Goal: Task Accomplishment & Management: Manage account settings

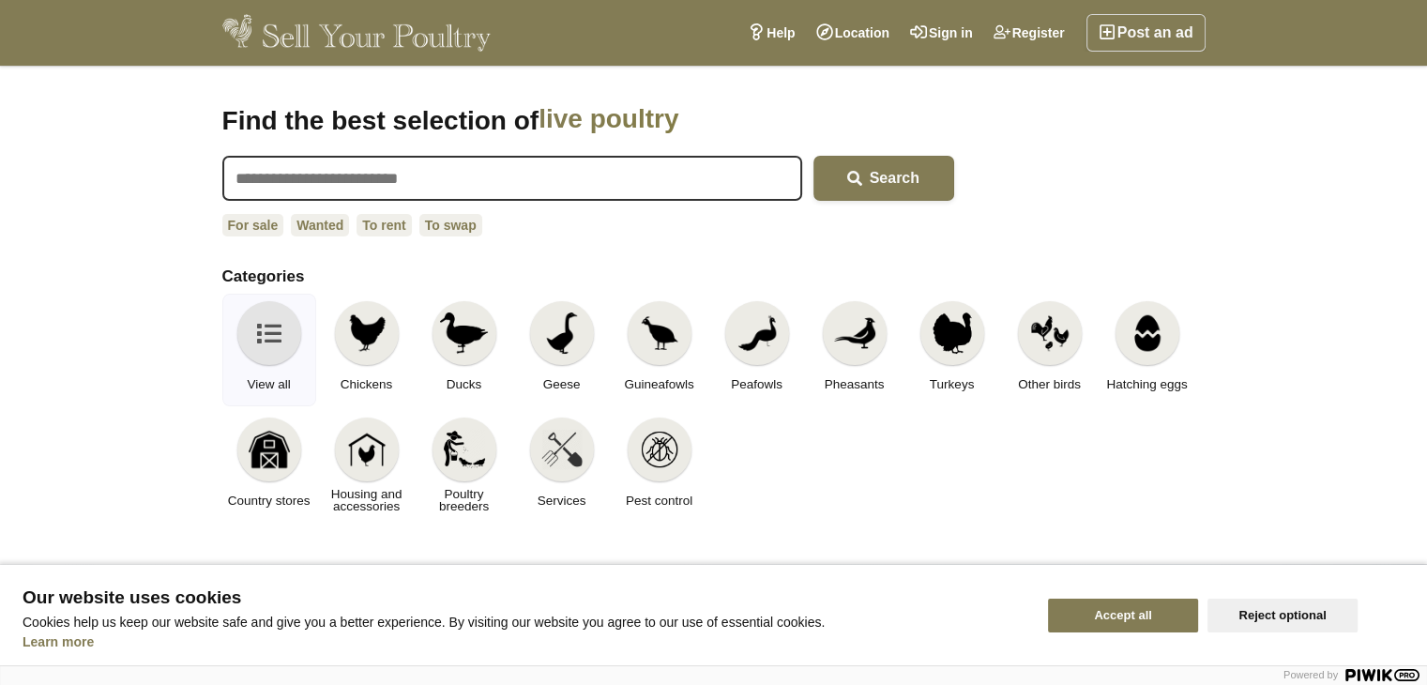
click at [1186, 620] on button "Accept all" at bounding box center [1123, 616] width 150 height 34
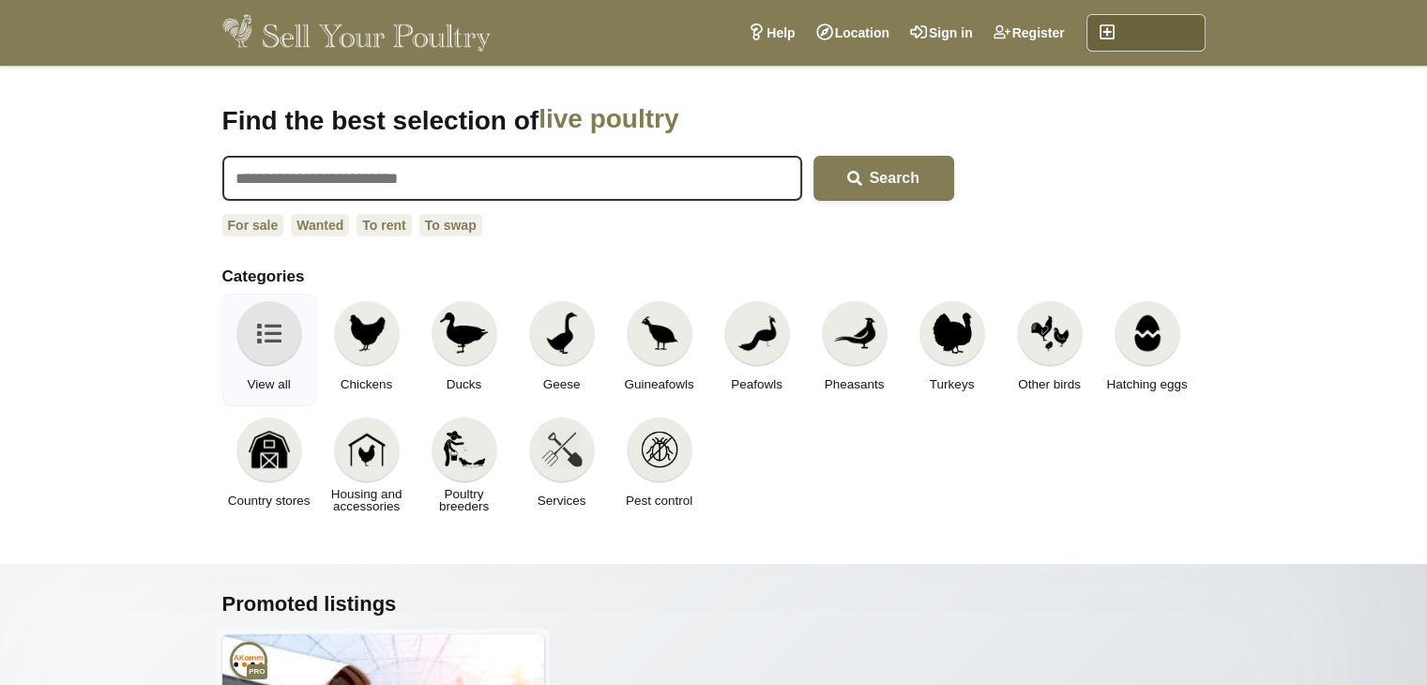
click at [1160, 35] on link "Post an ad" at bounding box center [1146, 33] width 119 height 38
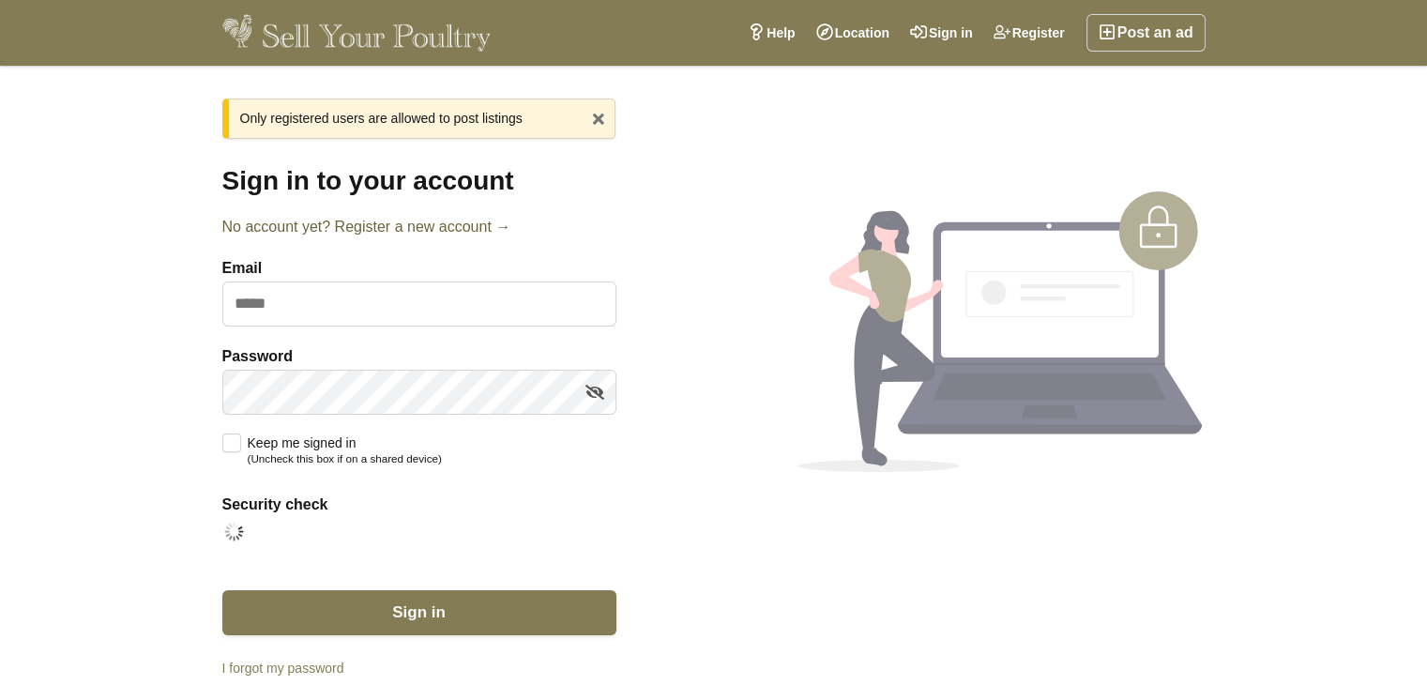
click at [381, 228] on link "No account yet? Register a new account →" at bounding box center [419, 227] width 394 height 23
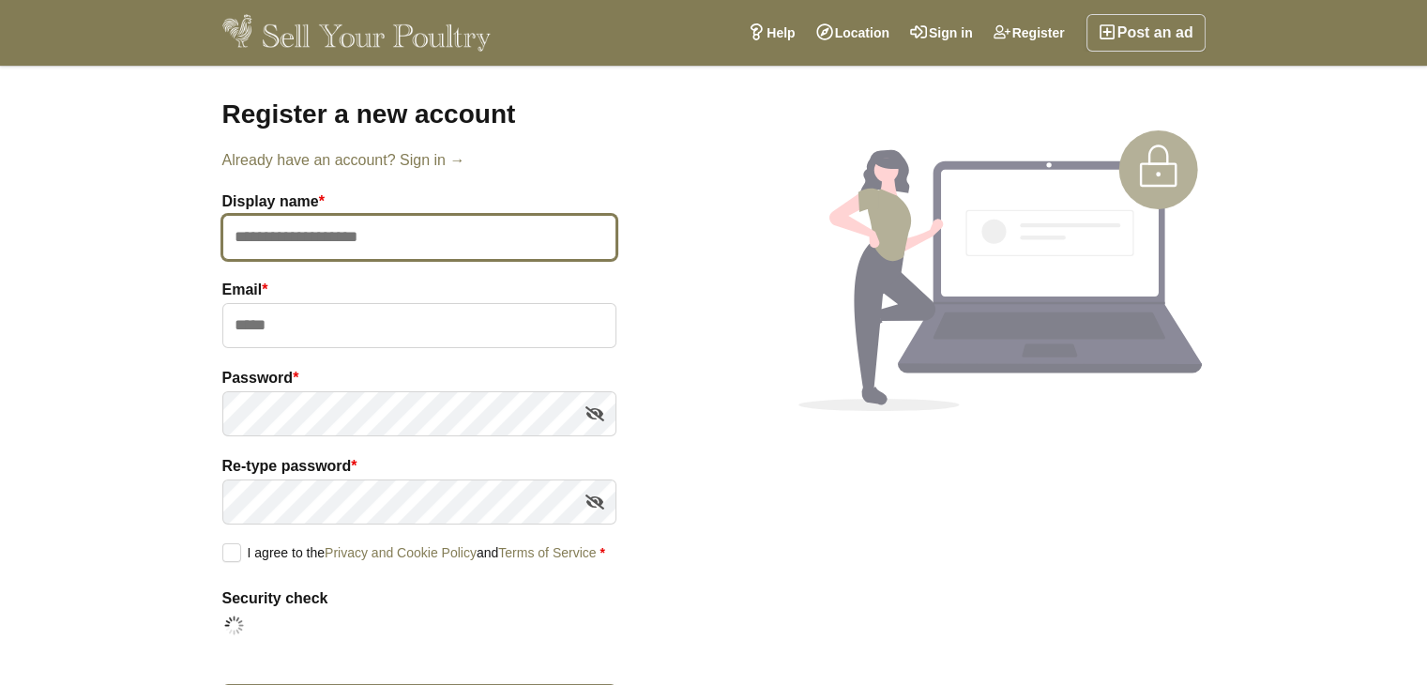
click at [357, 236] on input "text" at bounding box center [419, 237] width 394 height 45
type input "**********"
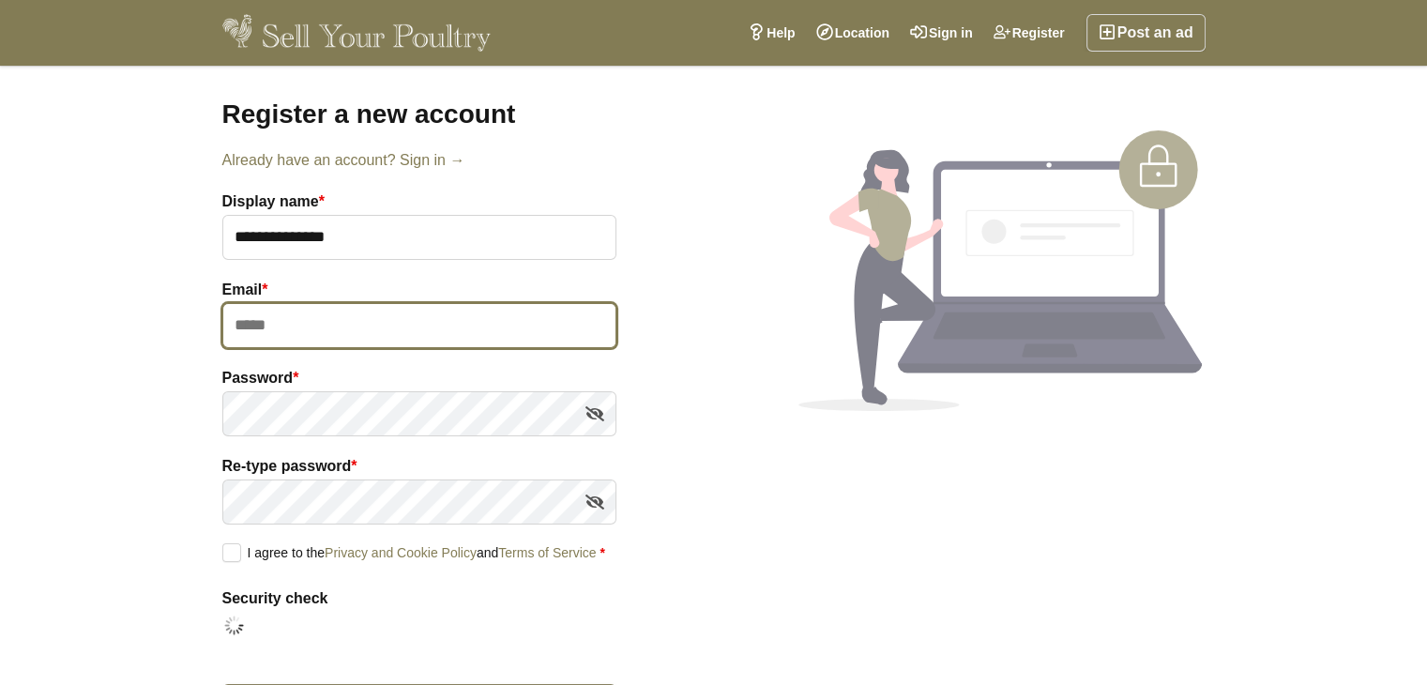
click at [272, 303] on input "email" at bounding box center [419, 325] width 394 height 45
type input "**********"
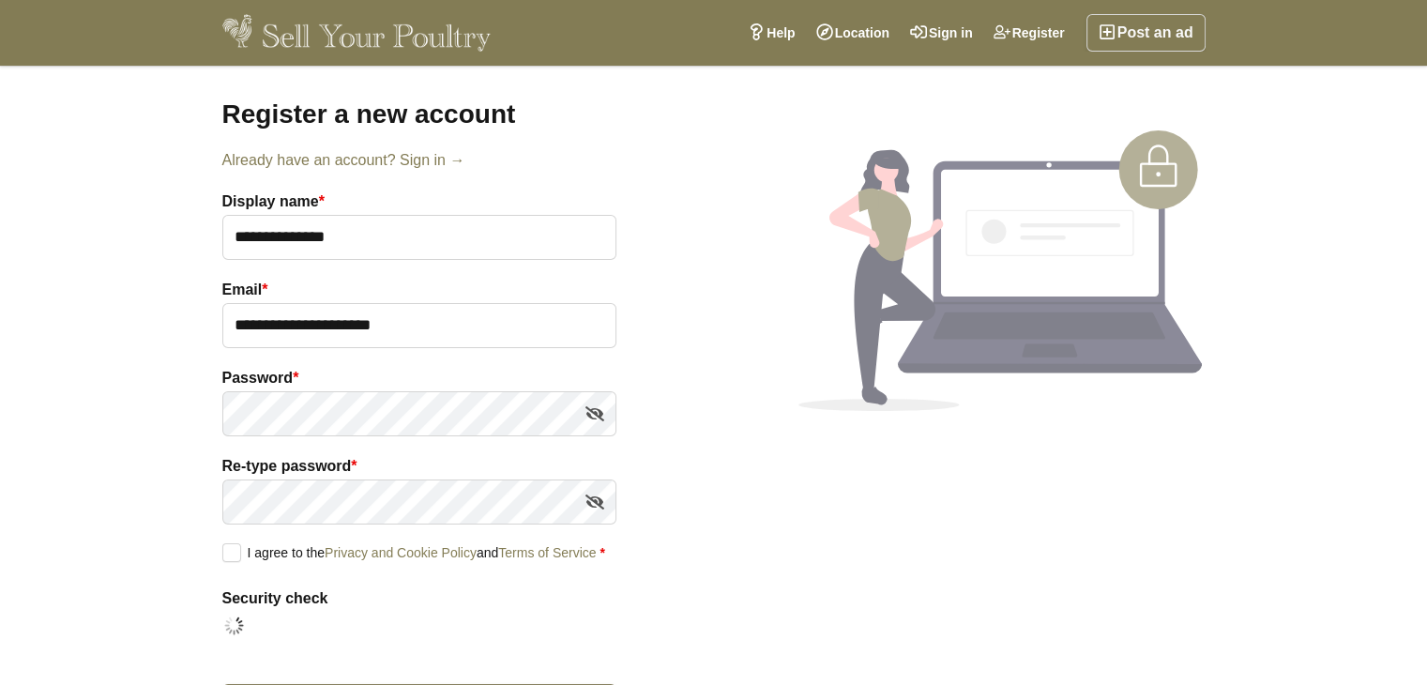
click at [262, 560] on div "I agree to the Privacy and Cookie Policy and Terms of Service *" at bounding box center [419, 552] width 394 height 19
click at [240, 559] on label "I agree to the Privacy and Cookie Policy and Terms of Service *" at bounding box center [413, 551] width 383 height 17
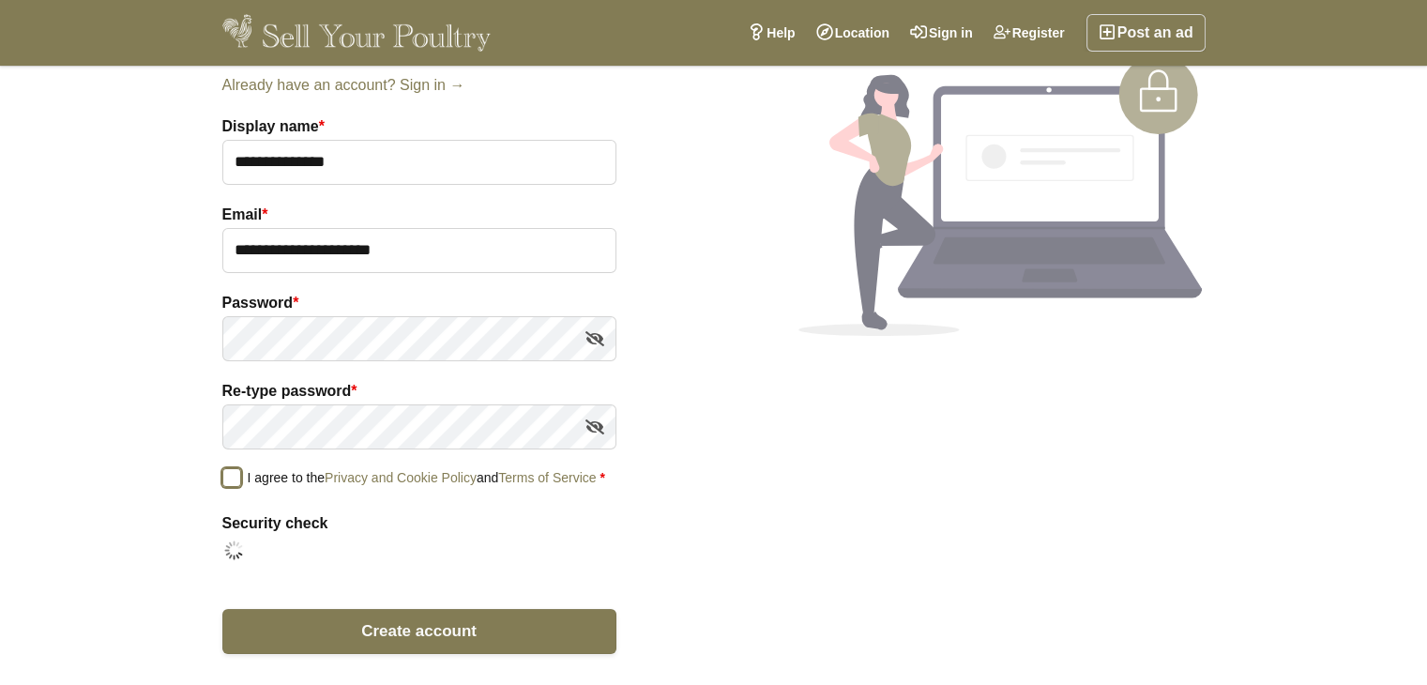
scroll to position [113, 0]
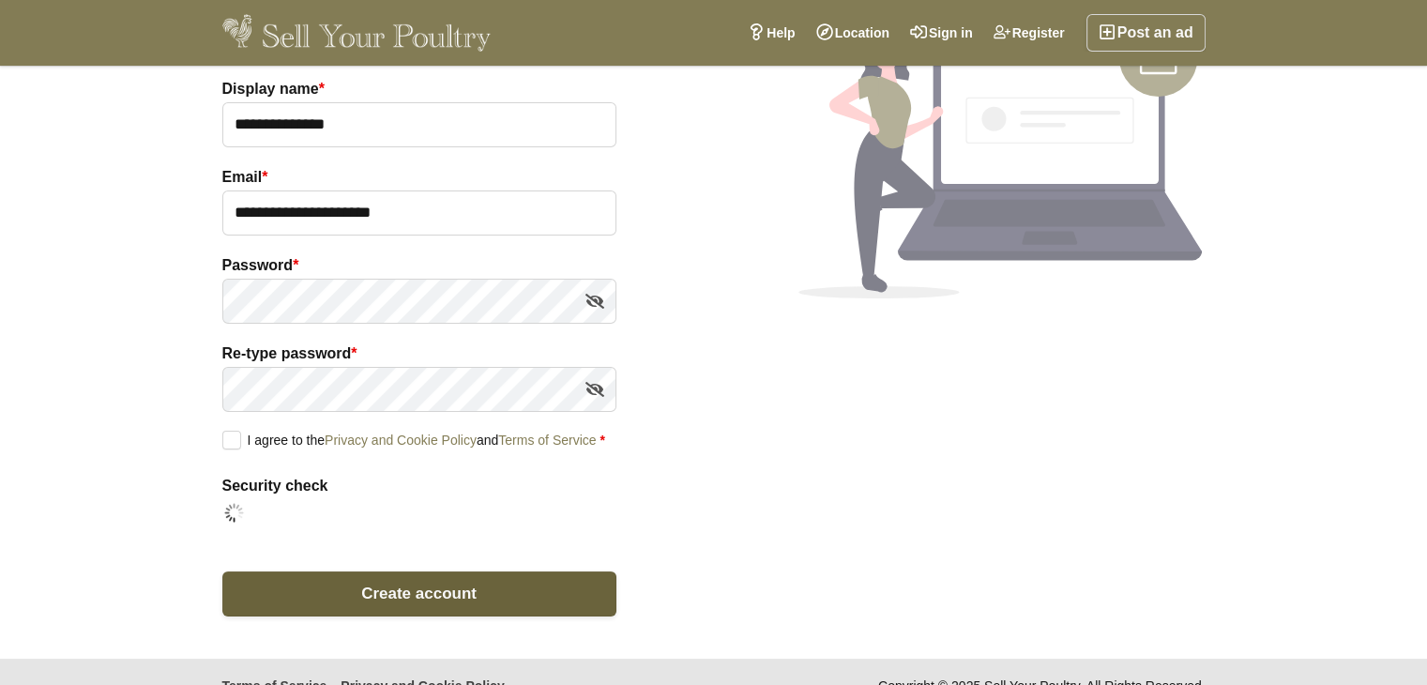
click at [604, 586] on button "Create account" at bounding box center [419, 593] width 394 height 45
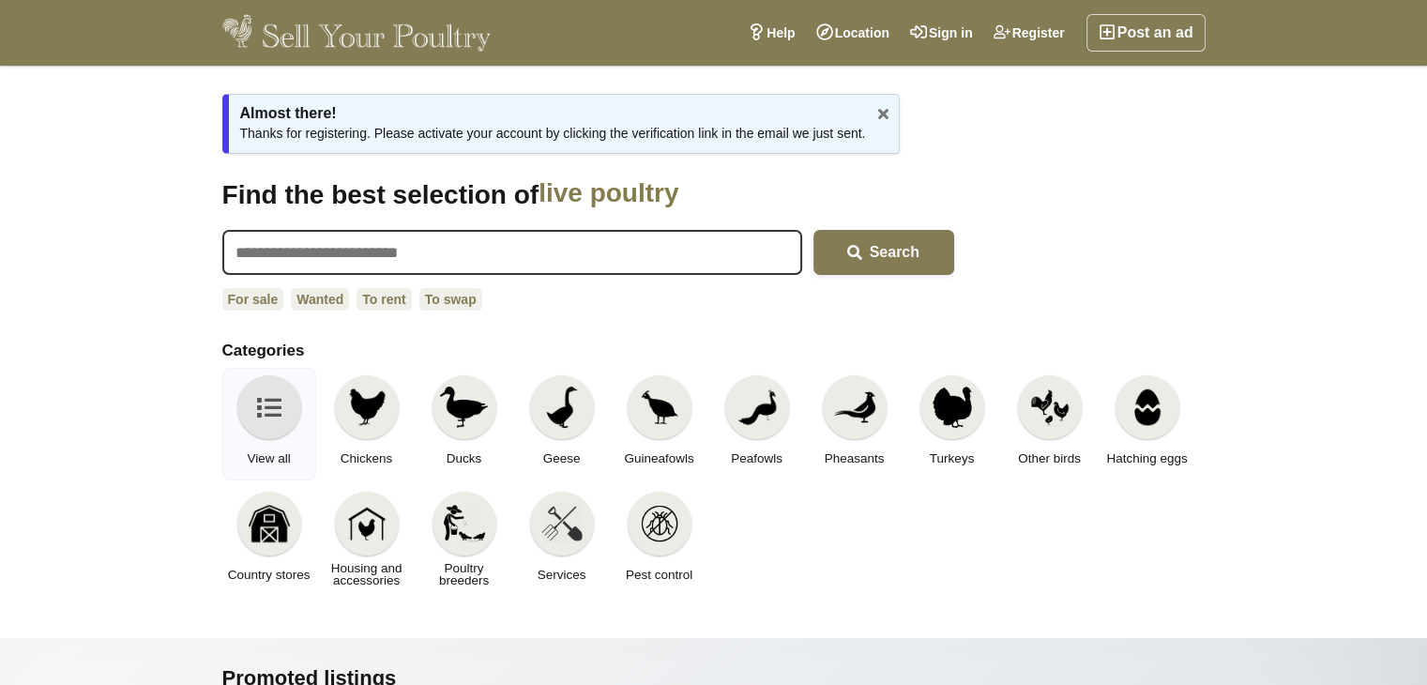
click at [935, 53] on div "Post an ad Register Sign in Location Help" at bounding box center [713, 33] width 1013 height 66
click at [935, 45] on link "Sign in" at bounding box center [942, 33] width 84 height 38
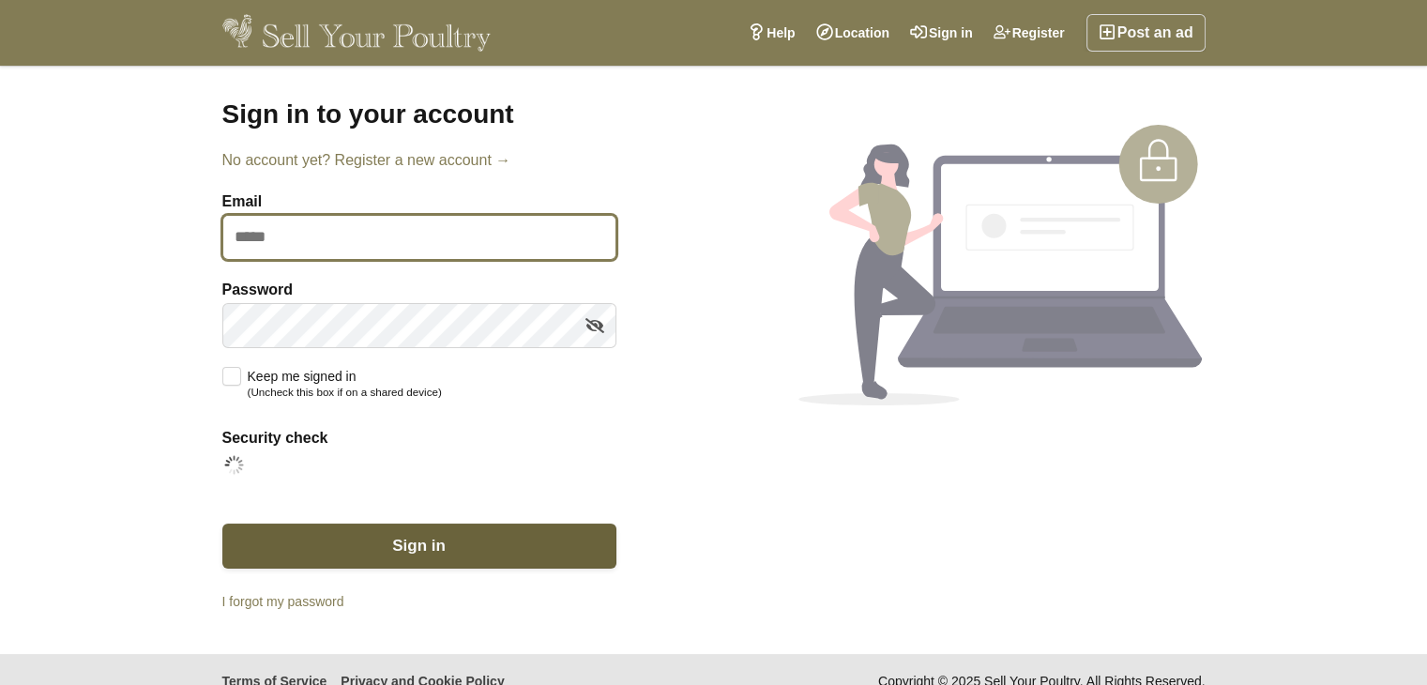
type input "**********"
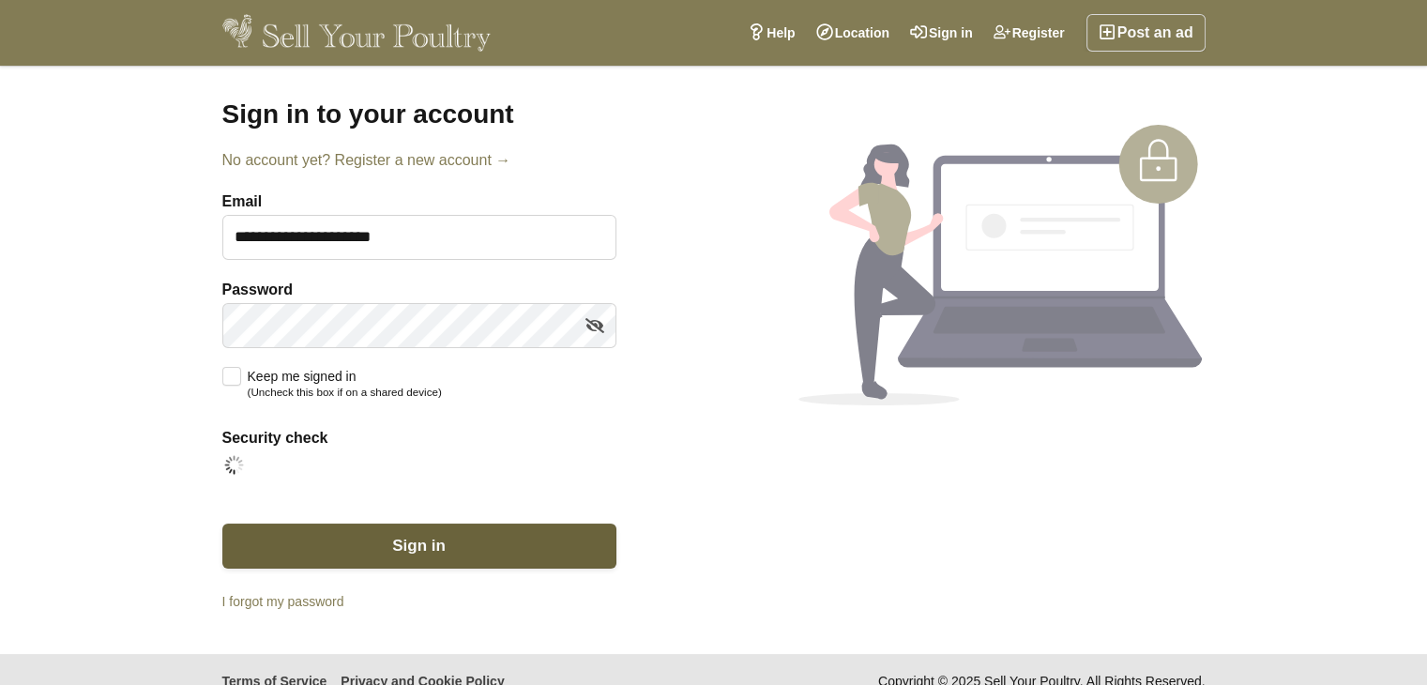
click at [459, 549] on button "Sign in" at bounding box center [419, 546] width 394 height 45
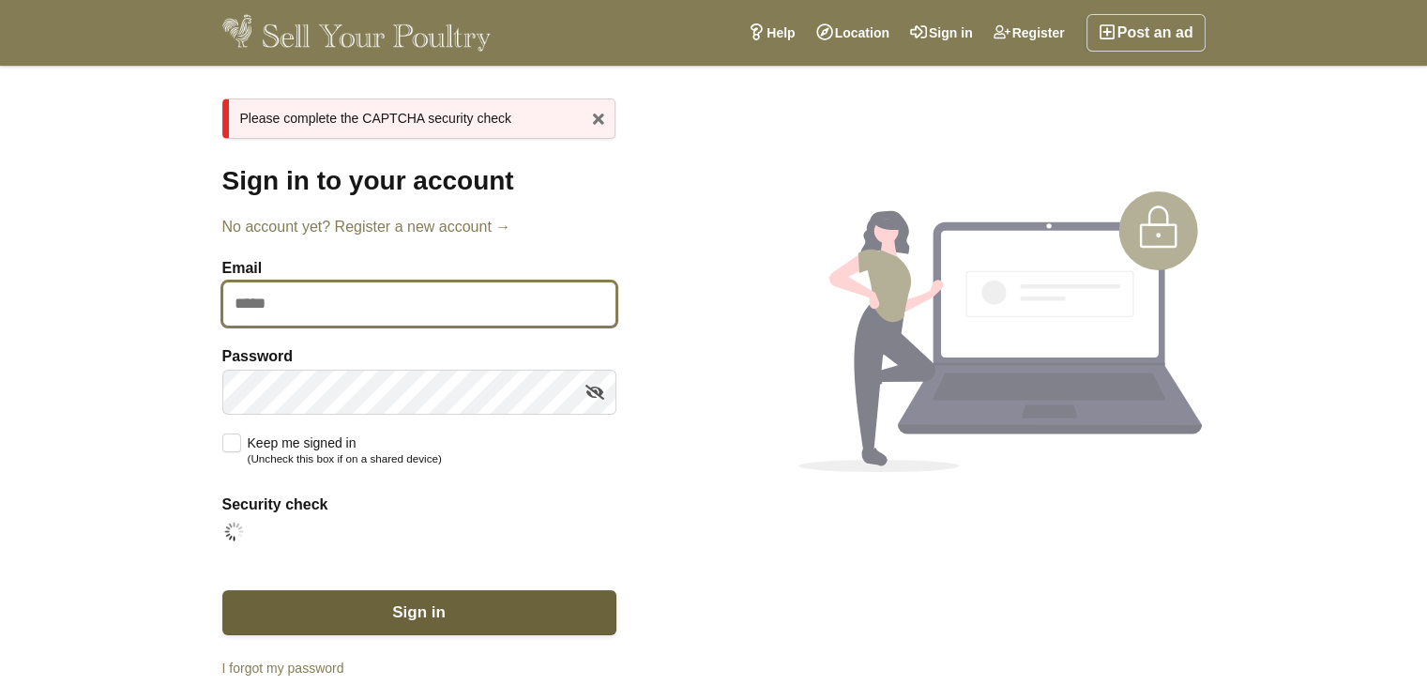
type input "**********"
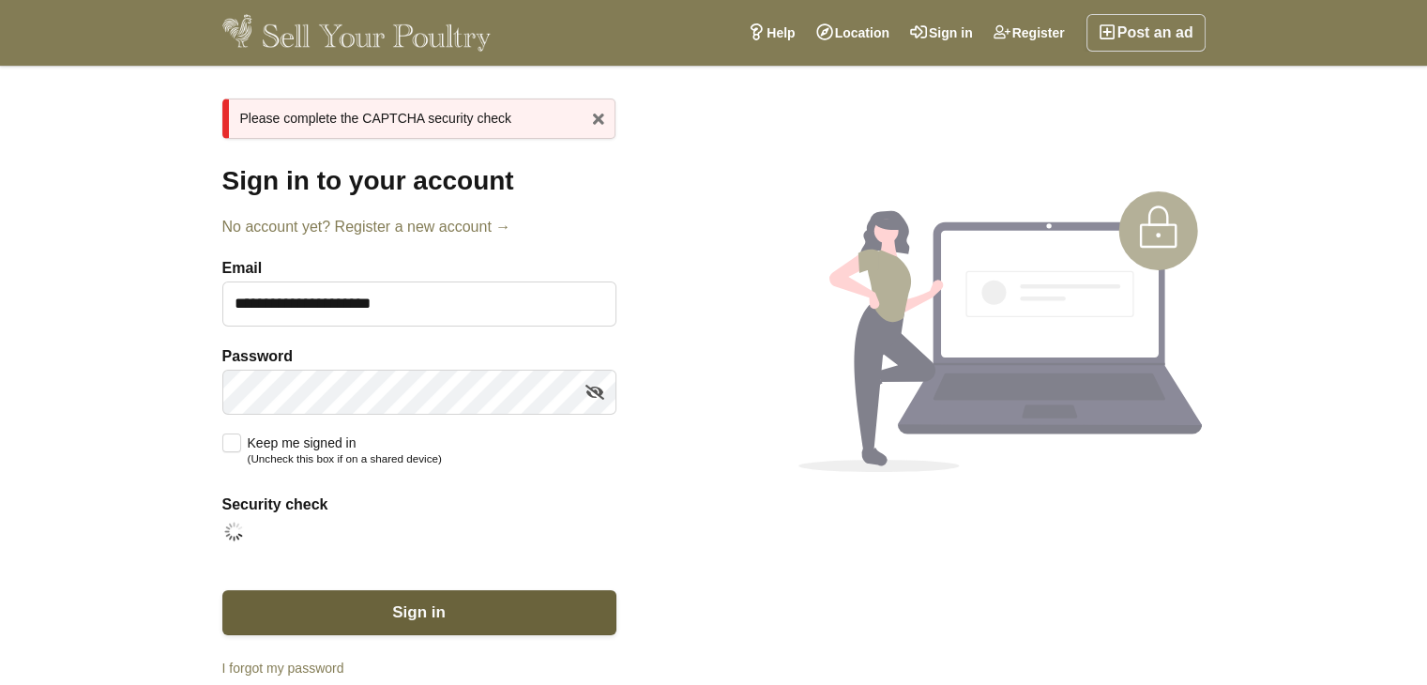
click at [372, 610] on button "Sign in" at bounding box center [419, 612] width 394 height 45
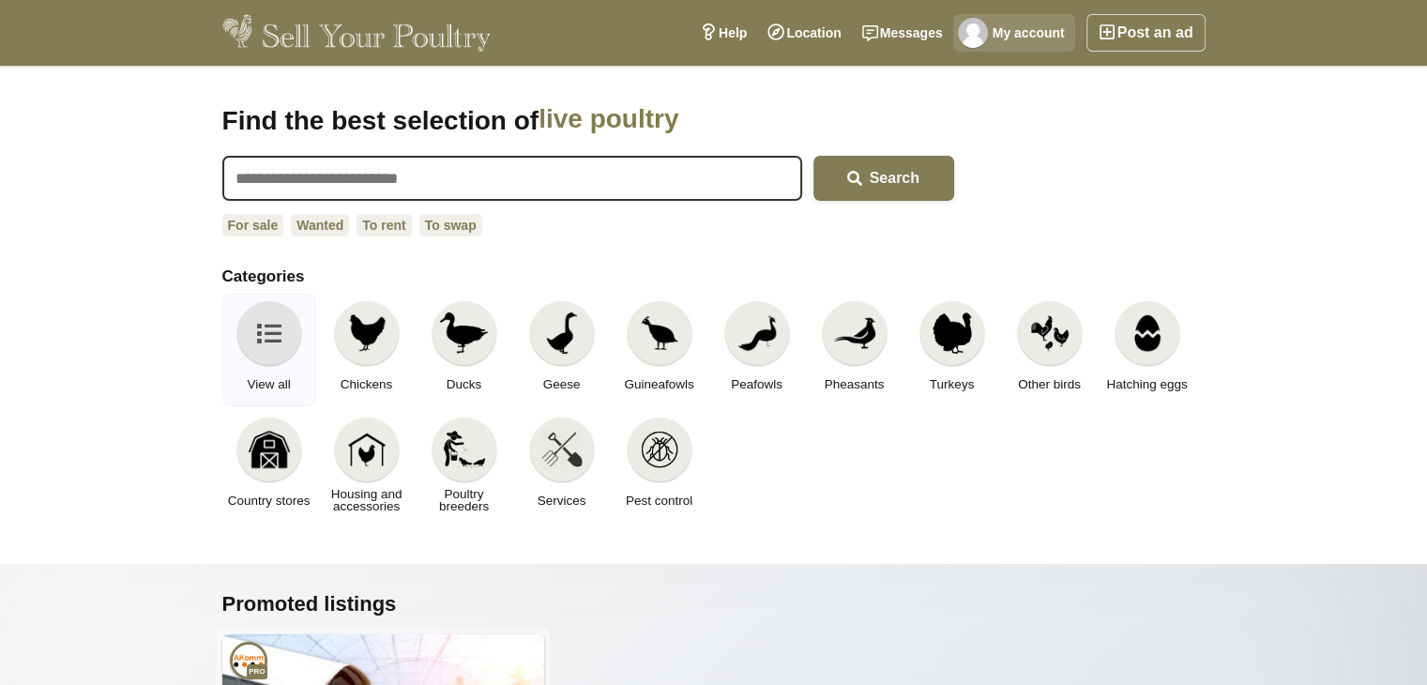
click at [1023, 35] on link "My account" at bounding box center [1014, 33] width 122 height 38
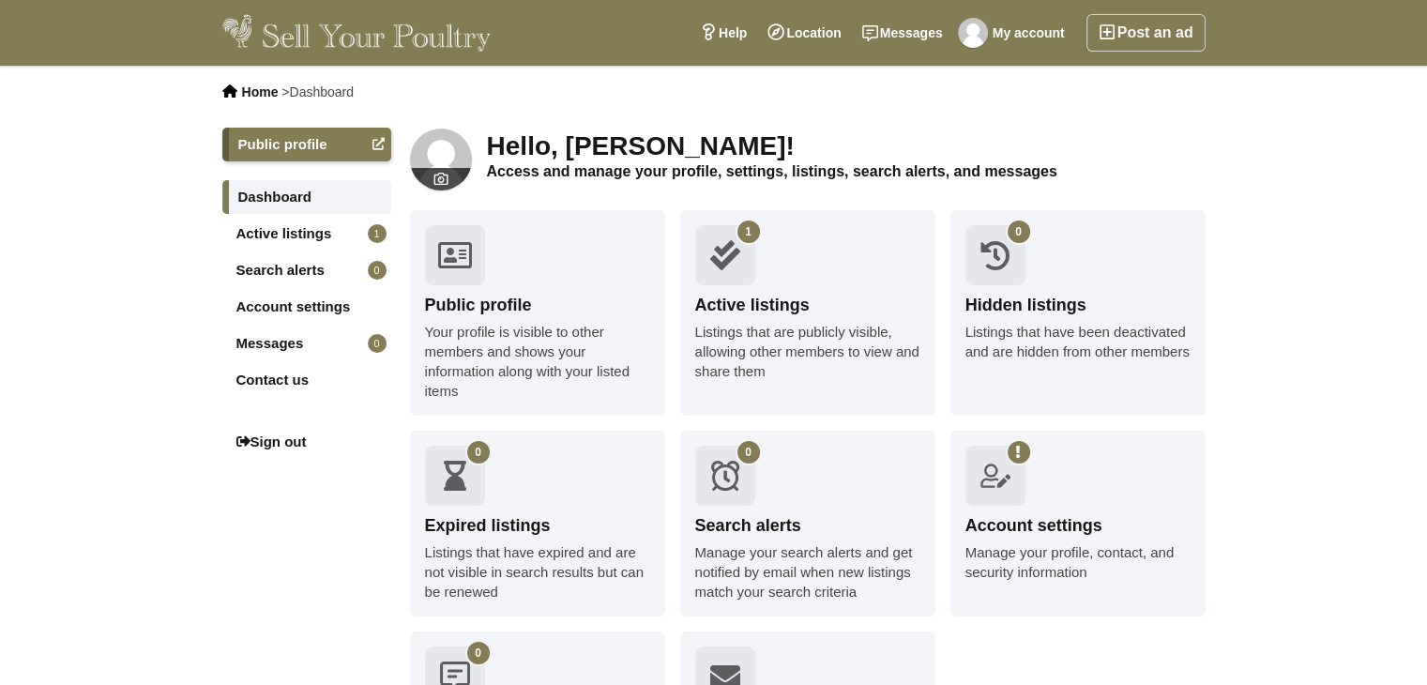
click at [288, 222] on link "Active listings 1" at bounding box center [306, 234] width 169 height 34
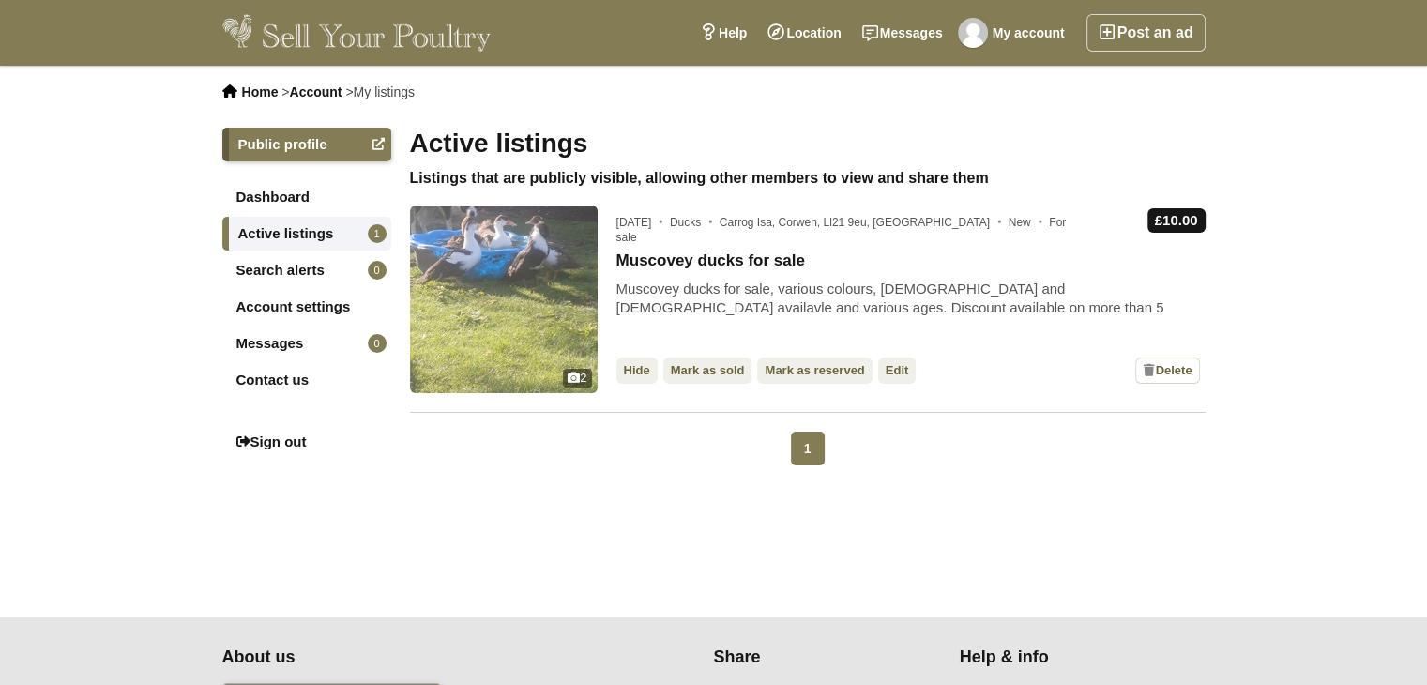
click at [582, 253] on img at bounding box center [504, 299] width 188 height 188
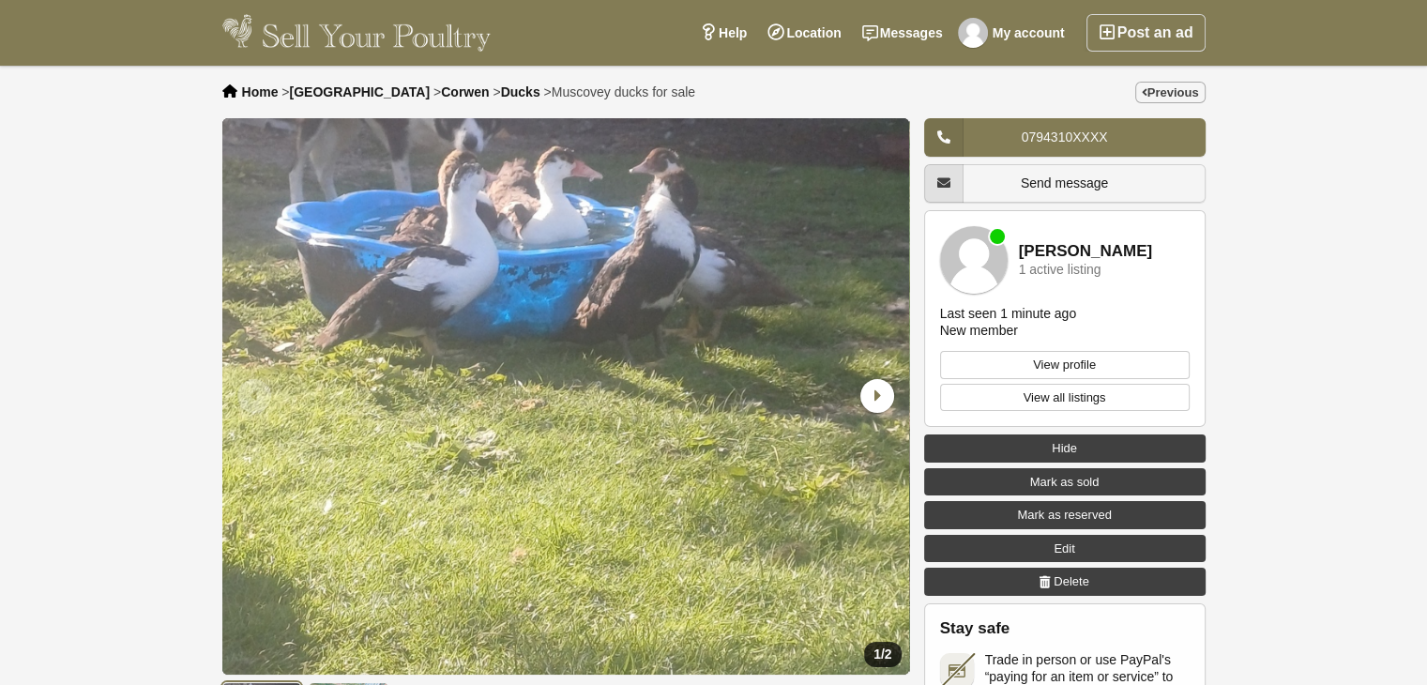
click at [1075, 553] on link "Edit" at bounding box center [1064, 549] width 281 height 28
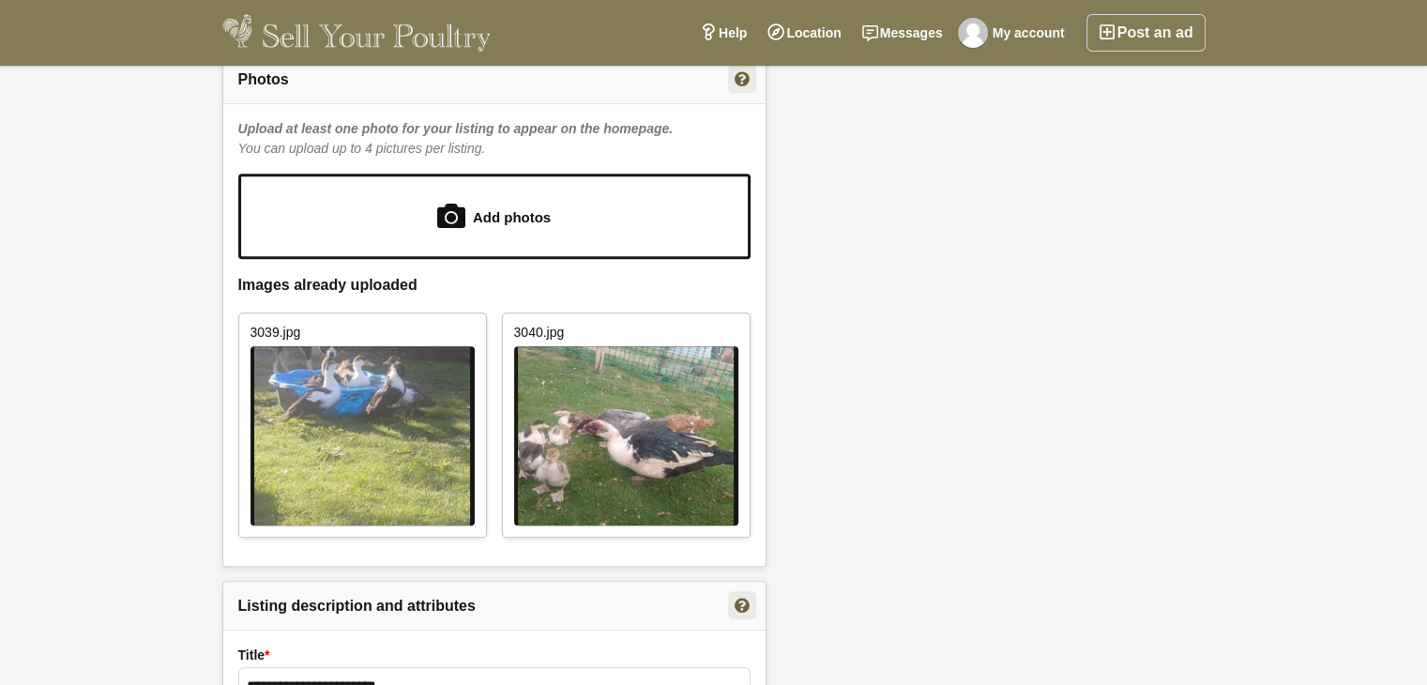
scroll to position [1222, 0]
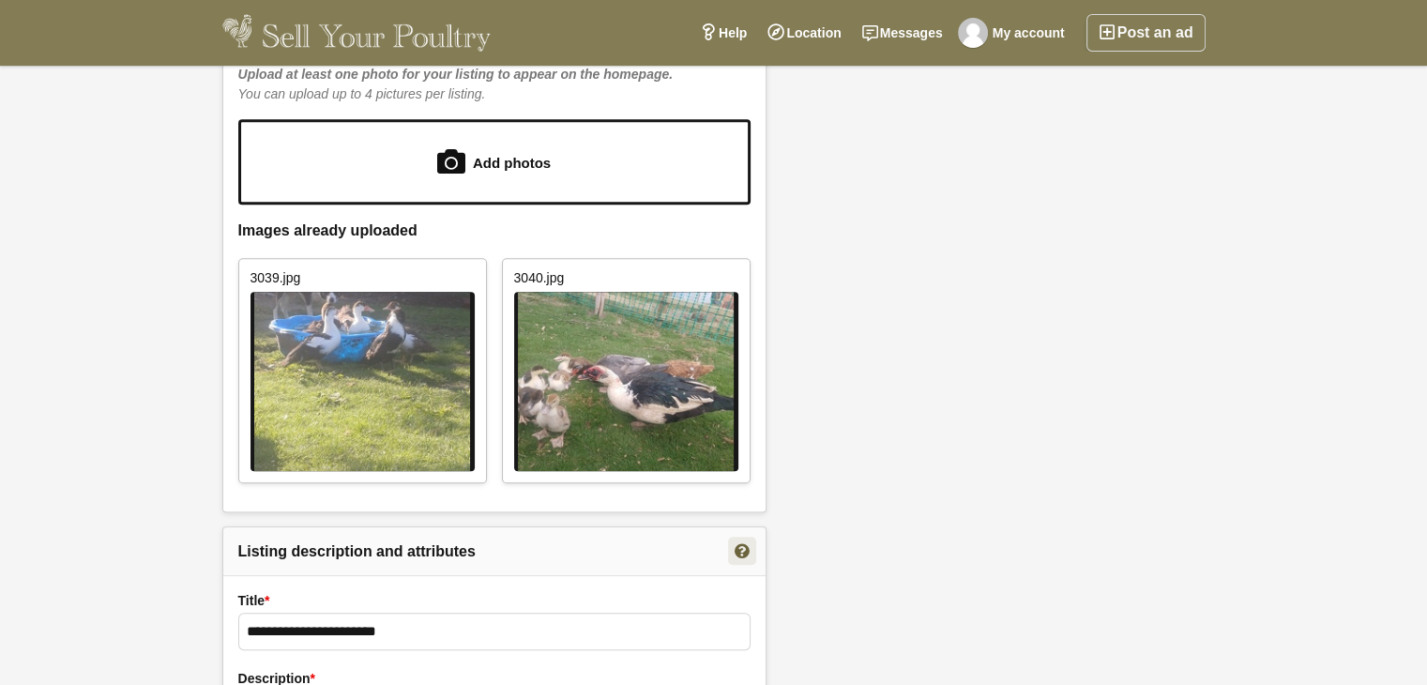
click at [298, 390] on img at bounding box center [363, 381] width 224 height 179
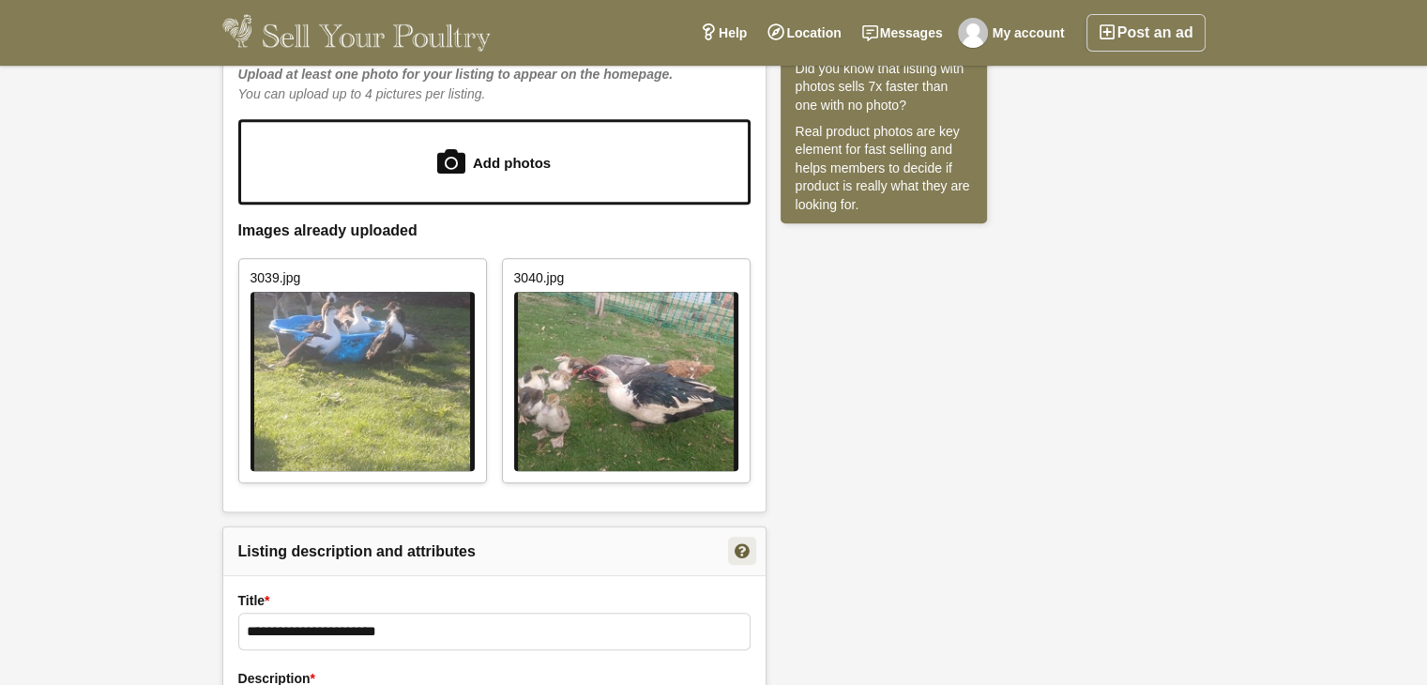
click at [469, 258] on li "3039.jpg Delete" at bounding box center [362, 370] width 249 height 225
click at [468, 266] on link "Delete" at bounding box center [467, 278] width 28 height 28
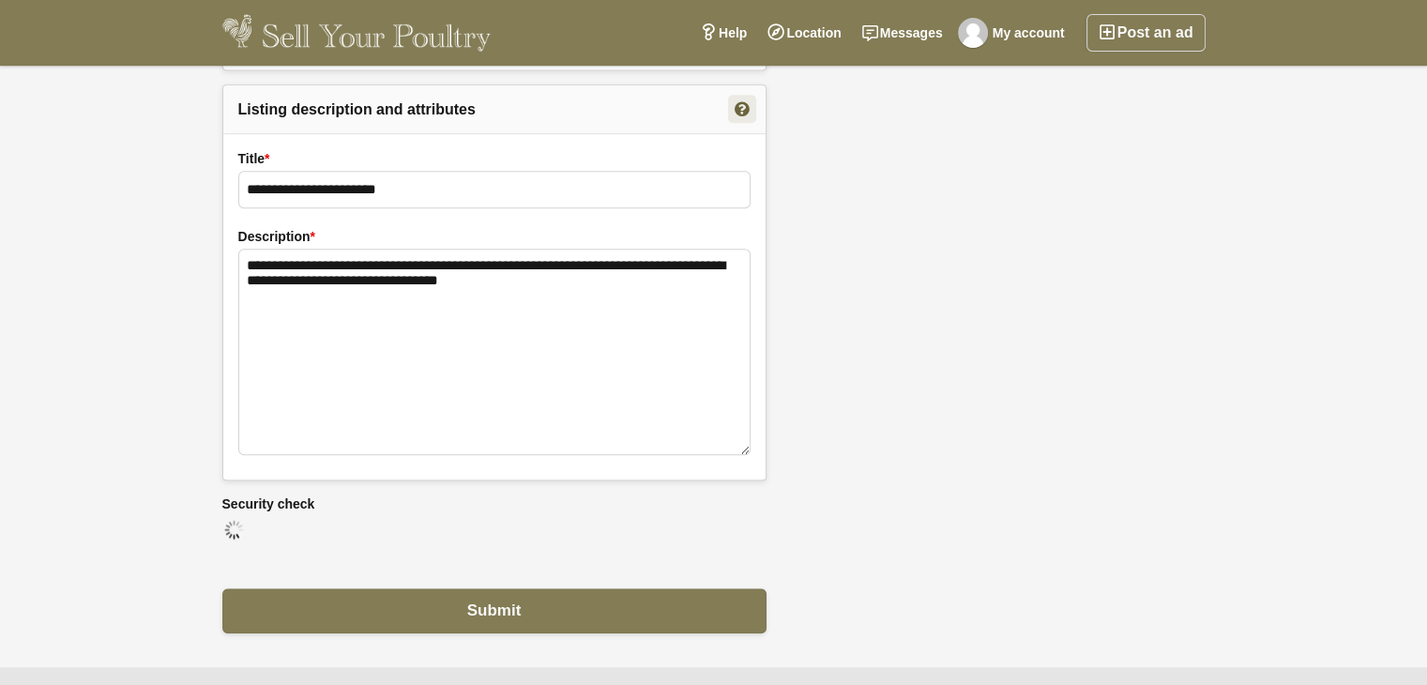
scroll to position [1696, 0]
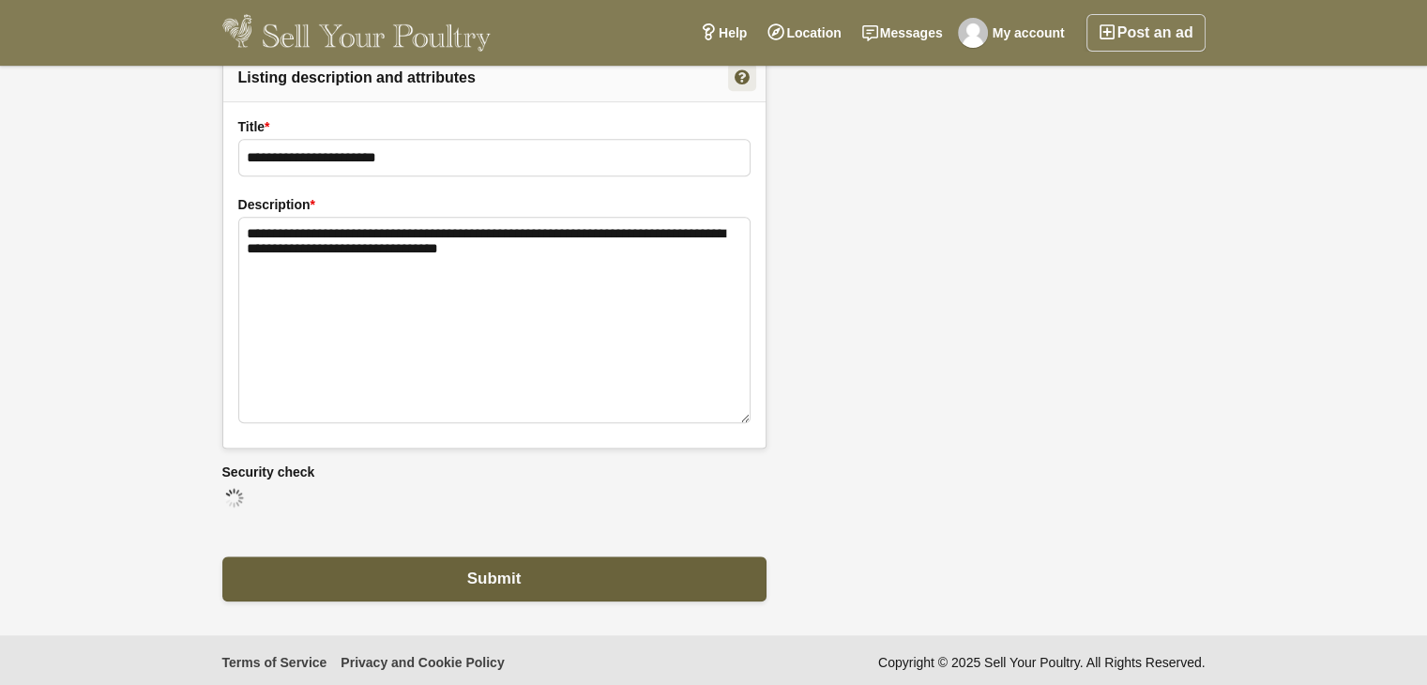
click at [652, 557] on button "Submit" at bounding box center [494, 578] width 544 height 45
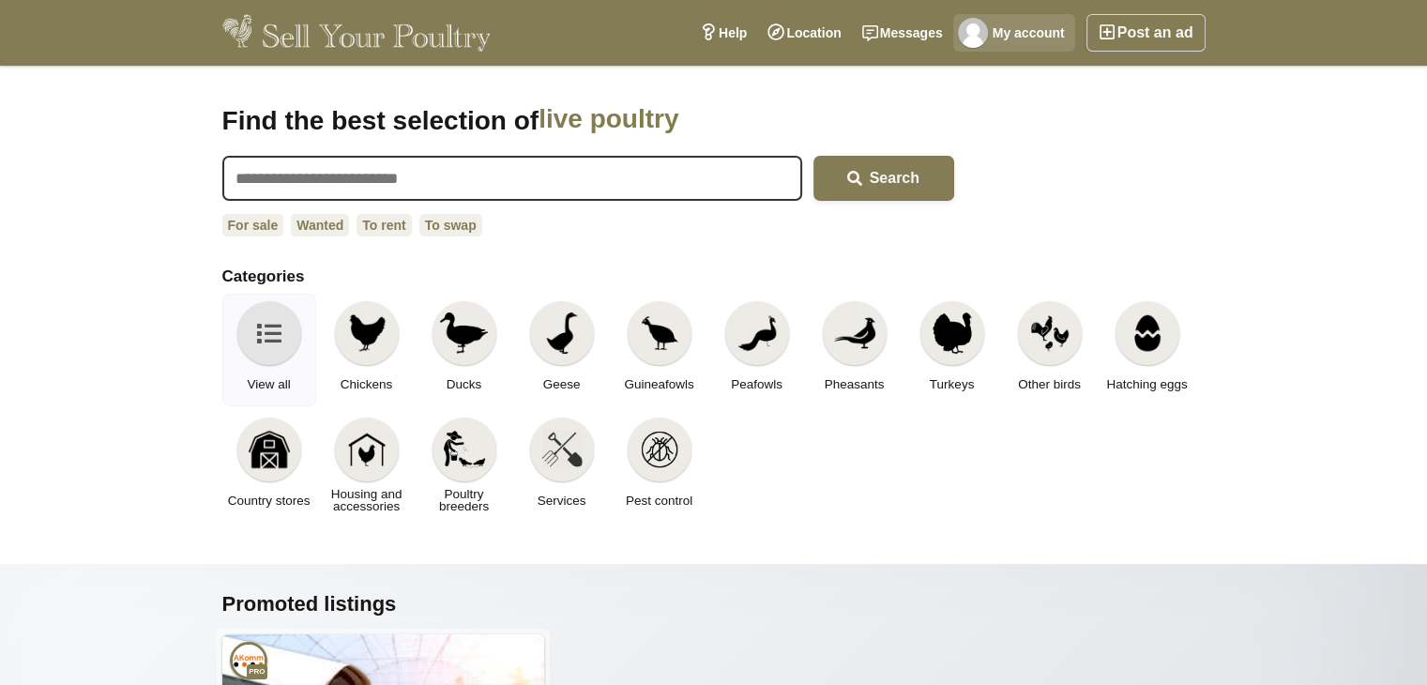
click at [972, 32] on img at bounding box center [973, 33] width 30 height 30
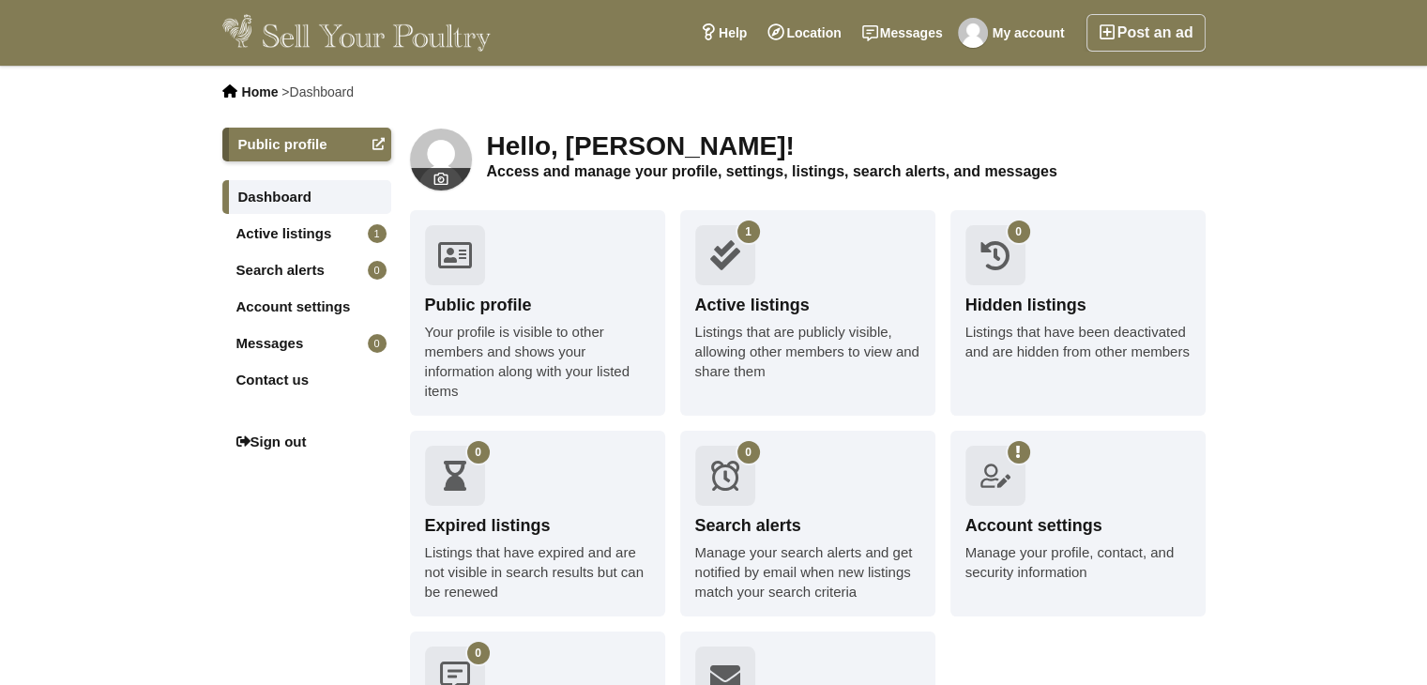
click at [317, 237] on link "Active listings 1" at bounding box center [306, 234] width 169 height 34
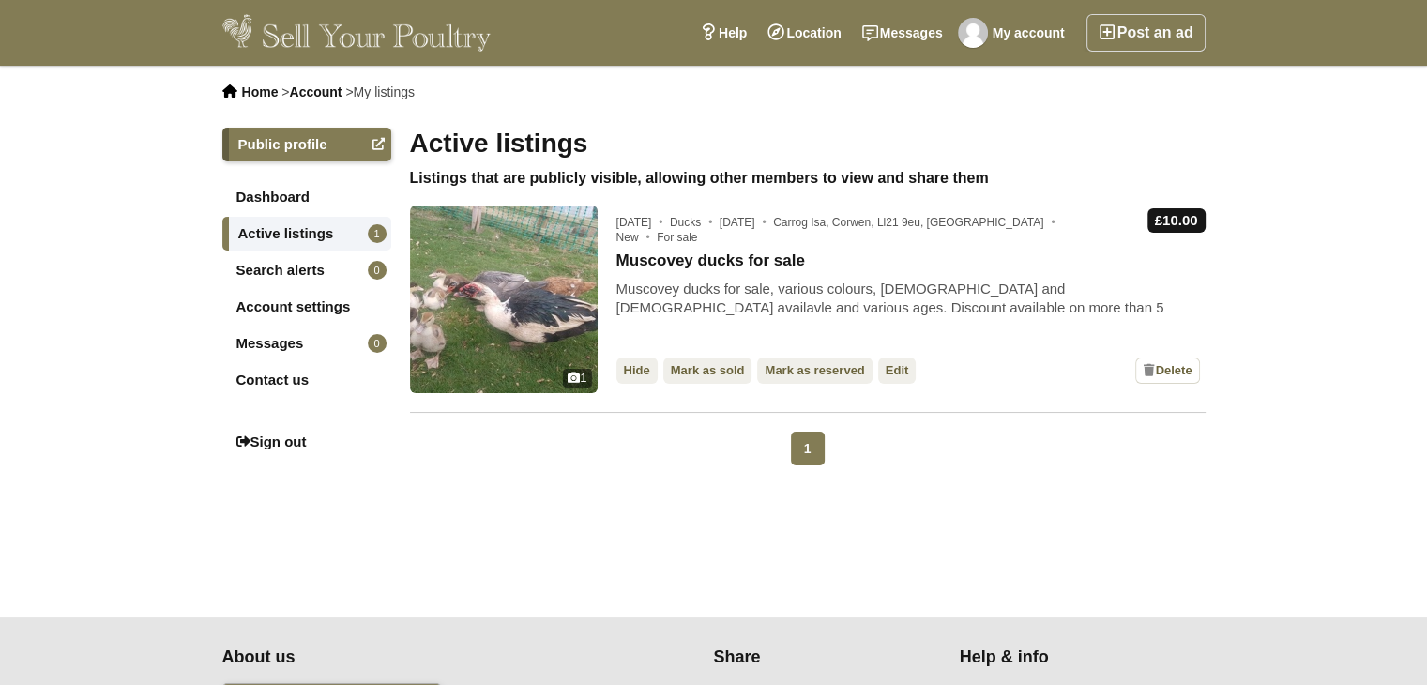
click at [522, 283] on img at bounding box center [504, 299] width 188 height 188
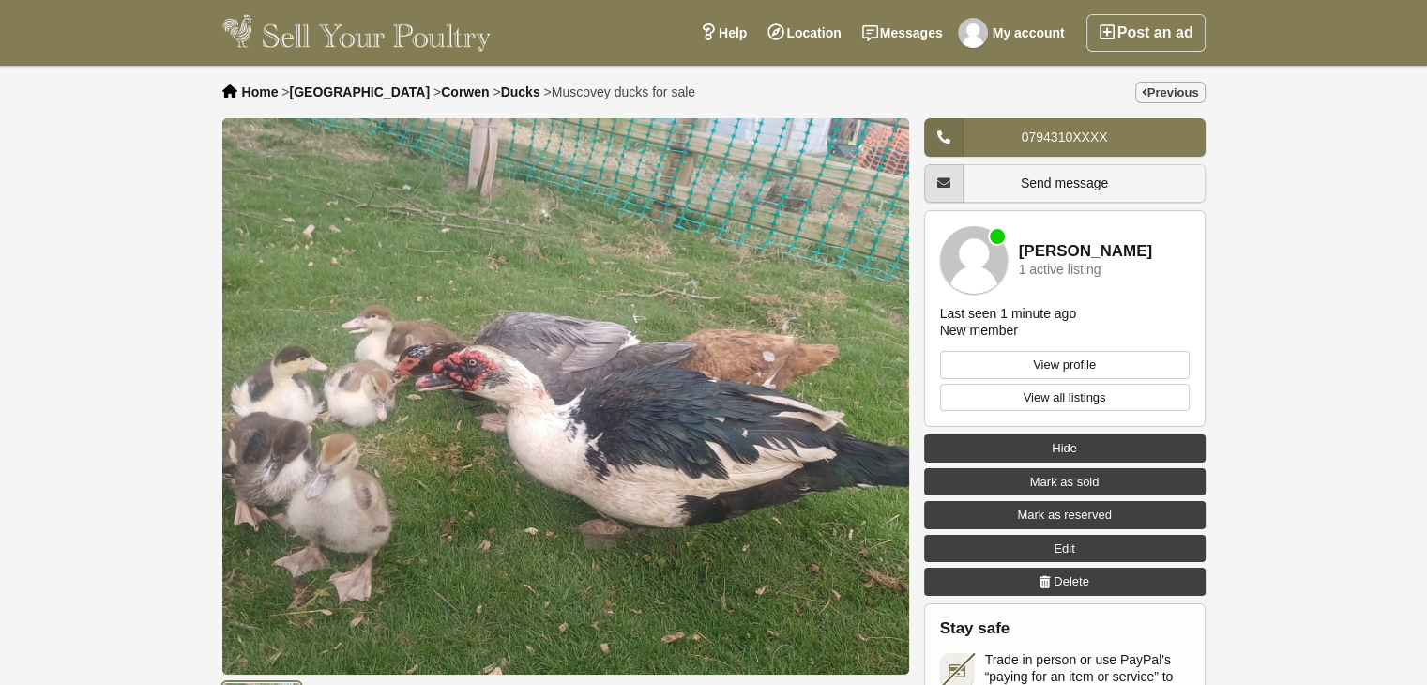
drag, startPoint x: 0, startPoint y: 0, endPoint x: 570, endPoint y: 272, distance: 631.2
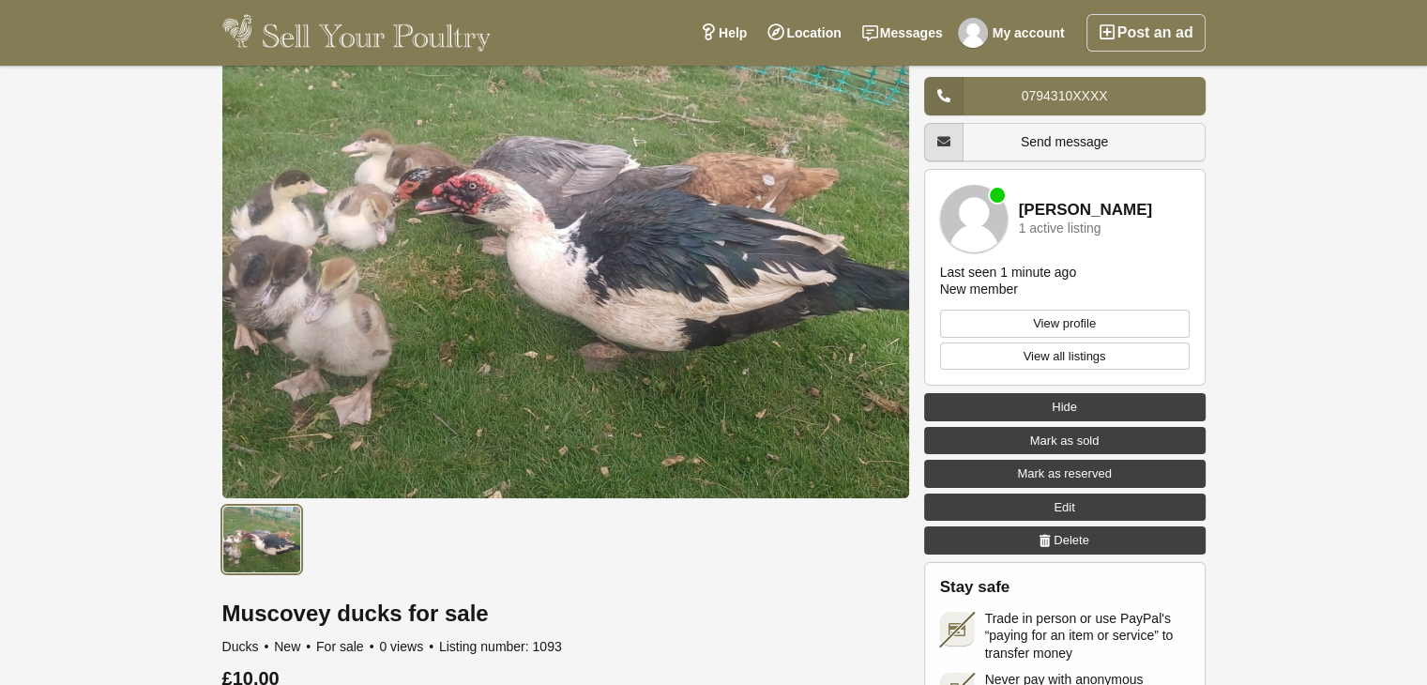
scroll to position [233, 0]
